Goal: Task Accomplishment & Management: Complete application form

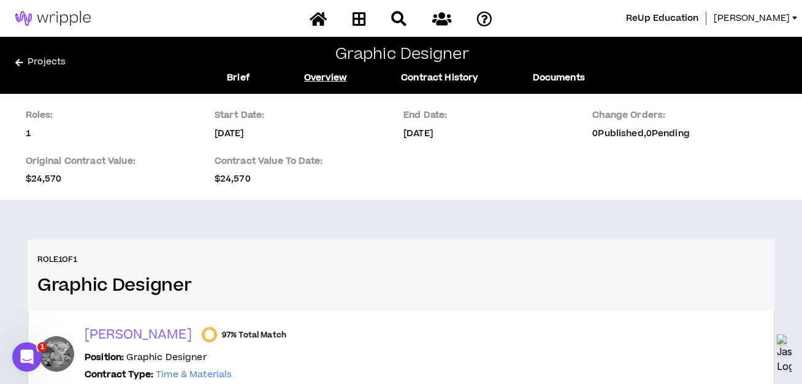
click at [22, 60] on icon at bounding box center [18, 62] width 7 height 9
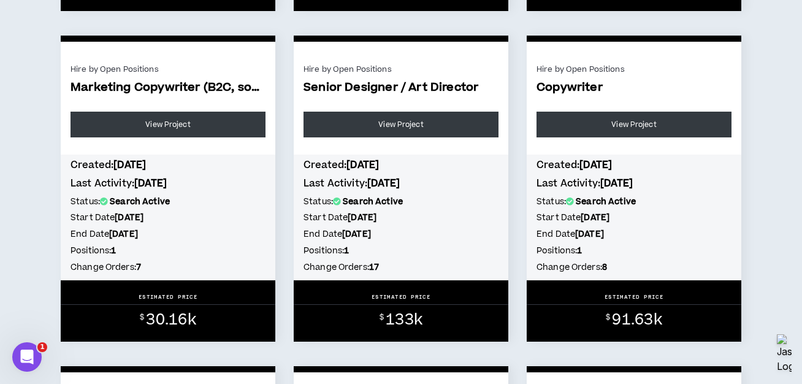
scroll to position [544, 0]
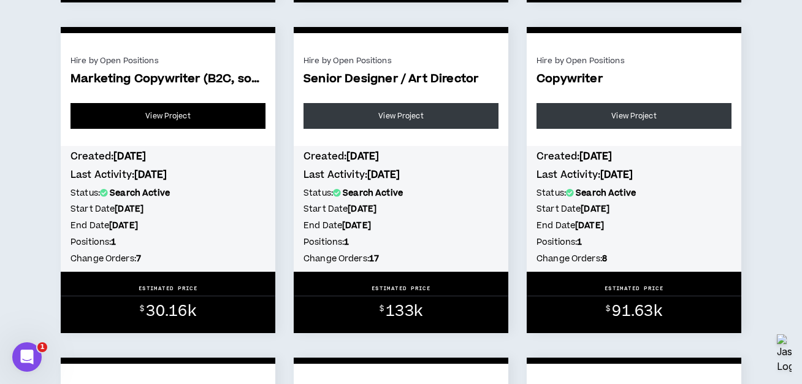
click at [226, 113] on link "View Project" at bounding box center [167, 116] width 195 height 26
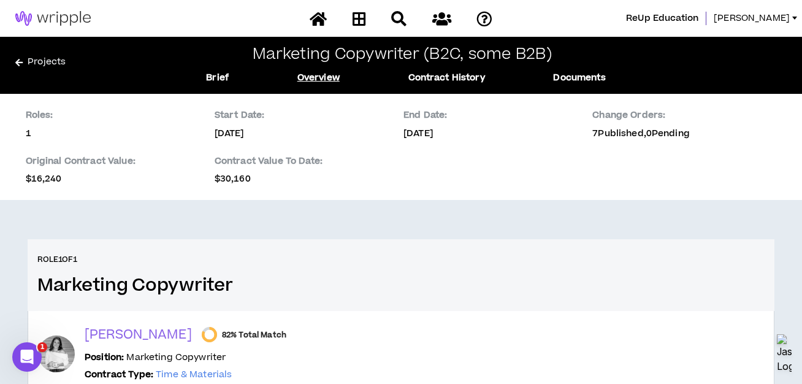
click at [41, 65] on link "Projects" at bounding box center [95, 65] width 161 height 20
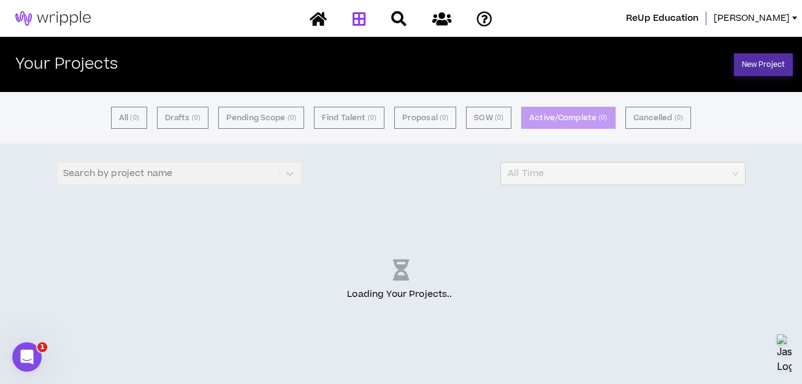
click at [754, 67] on link "New Project" at bounding box center [763, 64] width 59 height 23
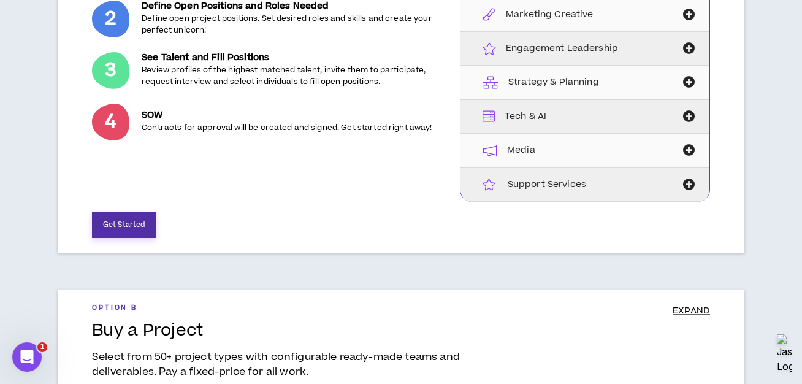
click at [134, 230] on button "Get Started" at bounding box center [124, 224] width 64 height 26
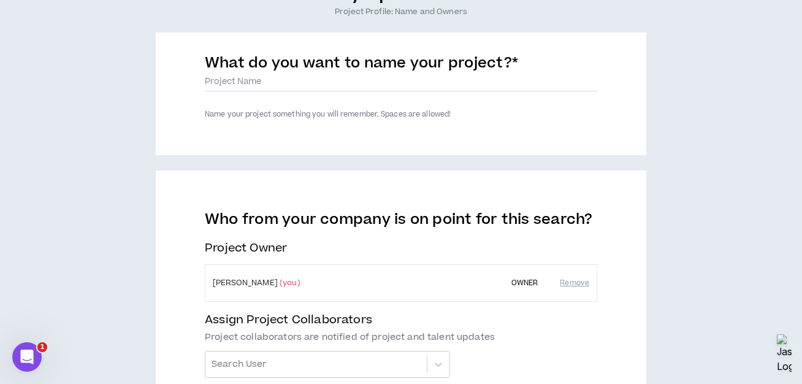
scroll to position [130, 0]
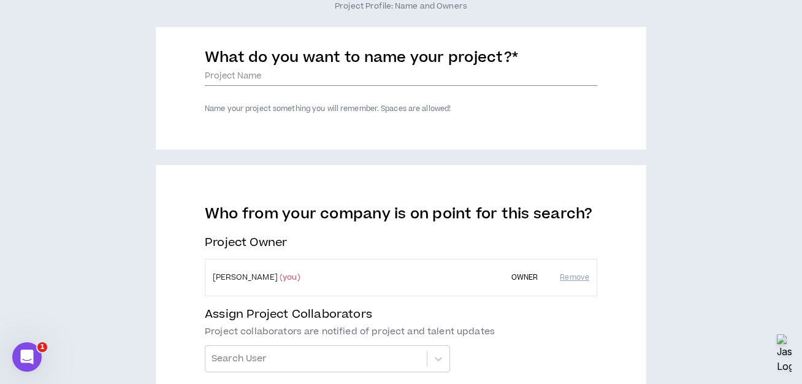
click at [297, 77] on input "What do you want to name your project? *" at bounding box center [401, 76] width 392 height 18
type input "Content Writer (B2B)"
click at [157, 183] on div "Who from your company is on point for this search? Project Owner [PERSON_NAME] …" at bounding box center [401, 353] width 490 height 377
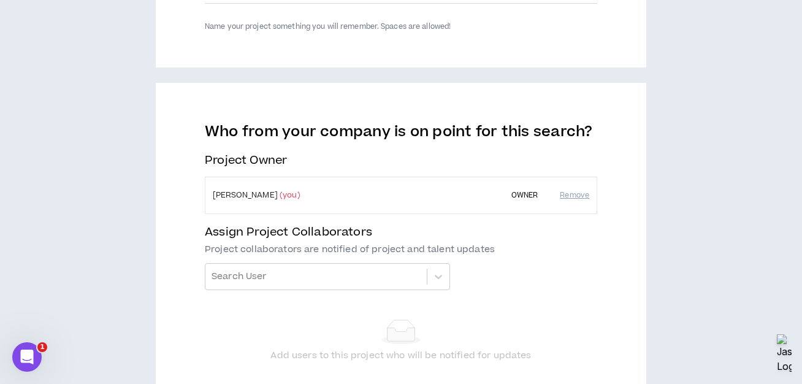
scroll to position [218, 0]
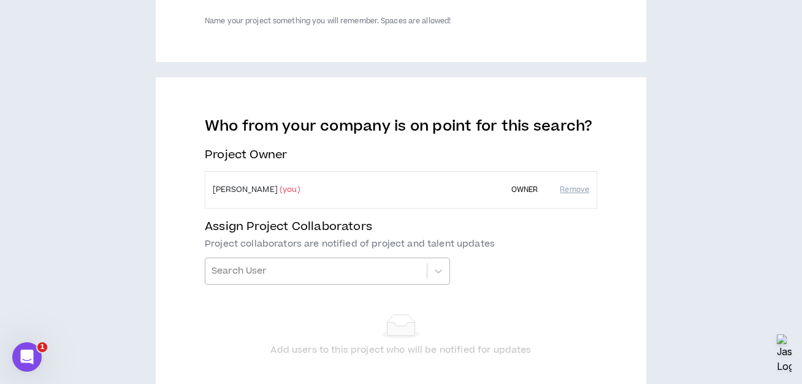
click at [265, 270] on div "Who from your company is on point for this search? Project Owner [PERSON_NAME] …" at bounding box center [401, 246] width 392 height 259
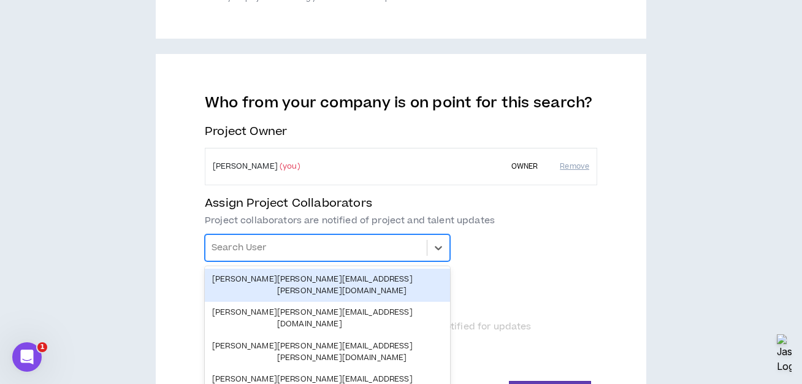
click at [287, 278] on div "[PERSON_NAME] [PERSON_NAME][EMAIL_ADDRESS][PERSON_NAME][DOMAIN_NAME]" at bounding box center [327, 284] width 230 height 23
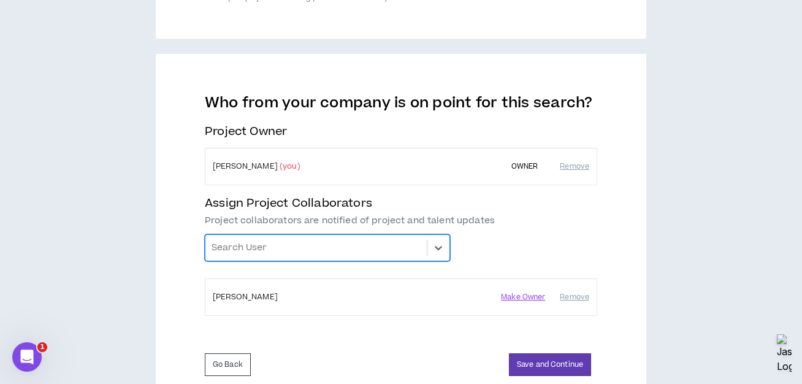
scroll to position [282, 0]
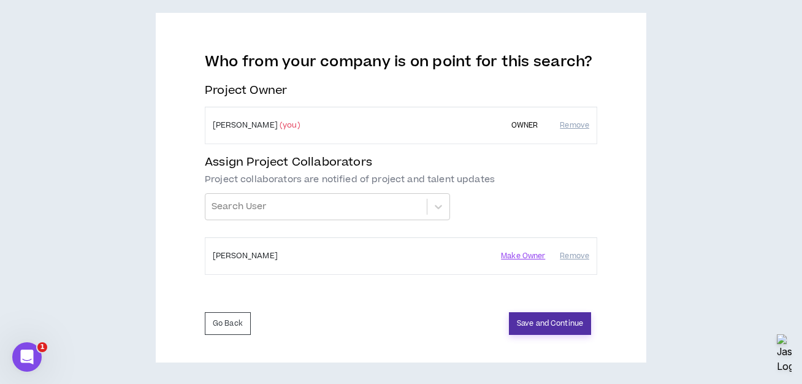
click at [528, 324] on button "Save and Continue" at bounding box center [550, 323] width 82 height 23
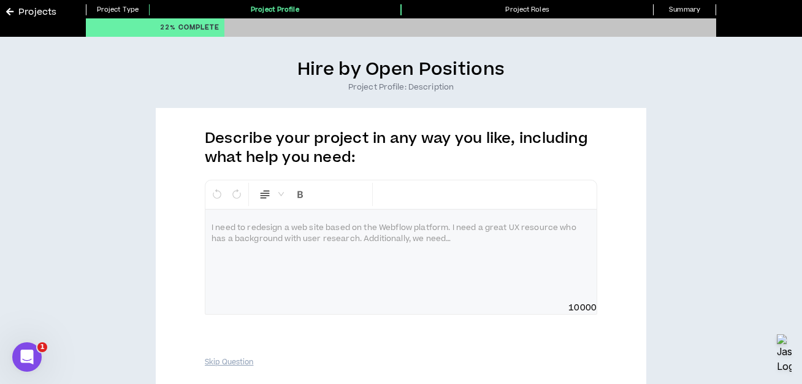
scroll to position [52, 0]
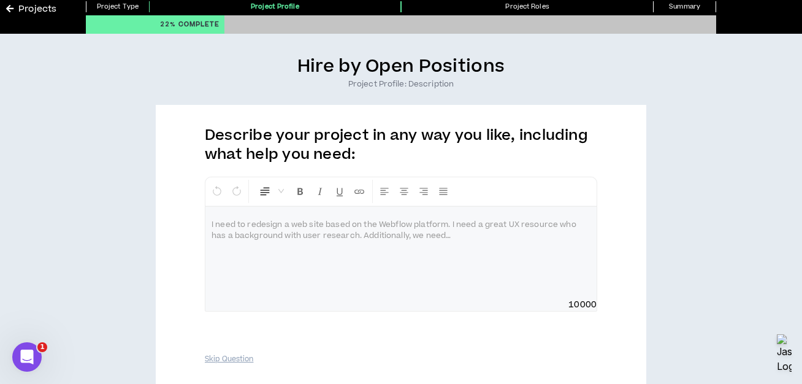
click at [434, 257] on div at bounding box center [400, 253] width 391 height 92
